Goal: Obtain resource: Obtain resource

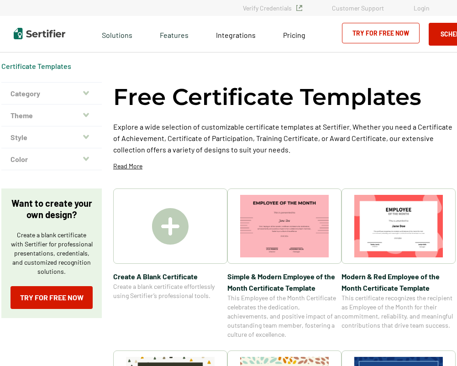
click at [194, 223] on div at bounding box center [170, 225] width 114 height 75
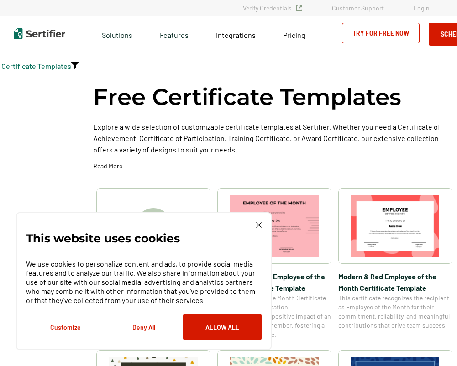
click at [264, 221] on div "This website uses cookies We use cookies to personalize content and ads, to pro…" at bounding box center [143, 281] width 255 height 138
click at [260, 222] on img at bounding box center [258, 224] width 5 height 5
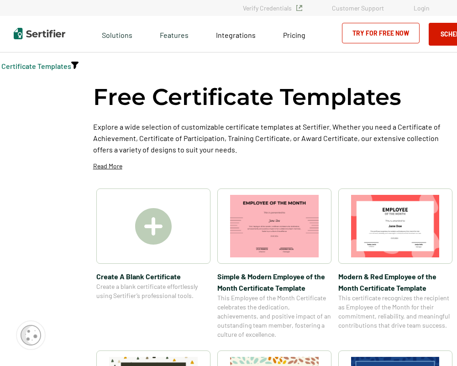
click at [306, 226] on img at bounding box center [274, 226] width 88 height 62
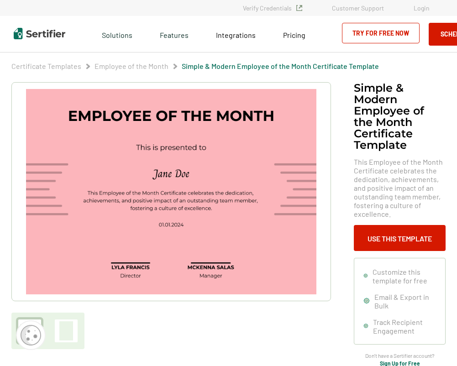
click at [258, 119] on img at bounding box center [171, 191] width 290 height 205
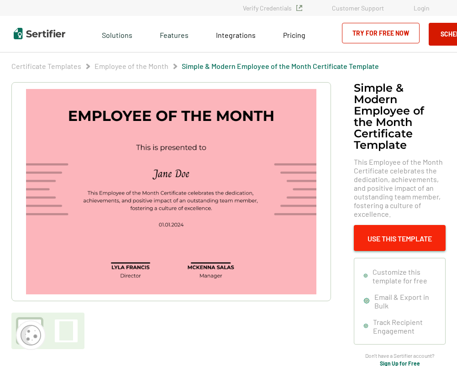
click at [377, 240] on button "Use This Template" at bounding box center [399, 238] width 92 height 26
